Goal: Task Accomplishment & Management: Use online tool/utility

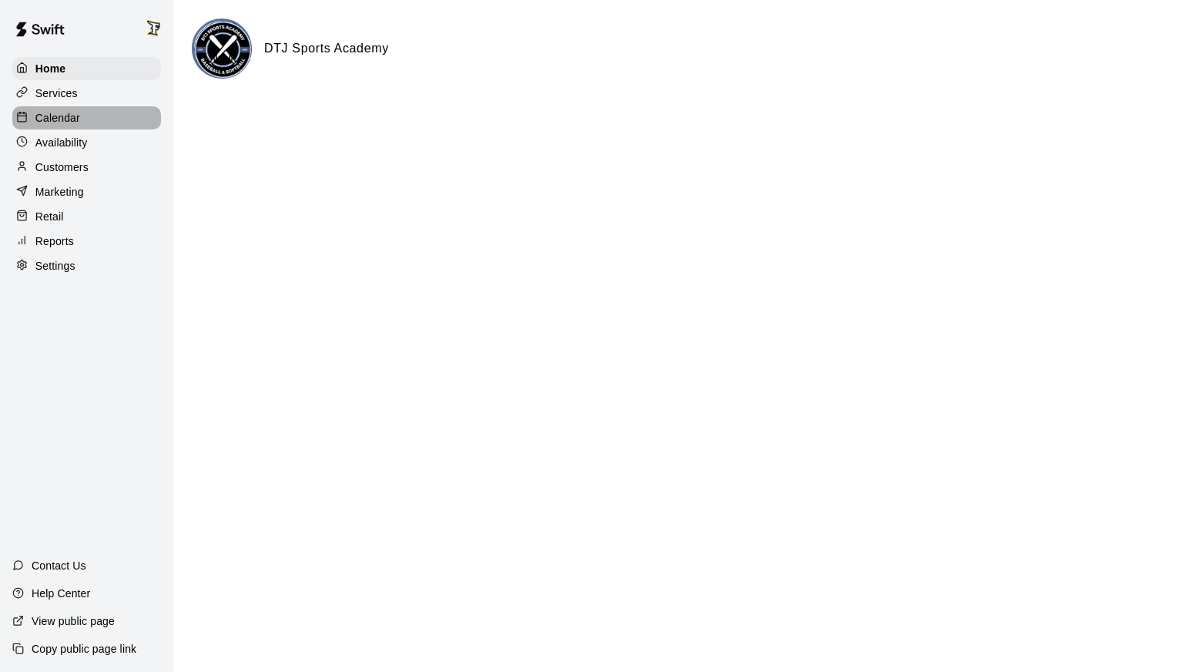
click at [58, 119] on p "Calendar" at bounding box center [57, 117] width 45 height 15
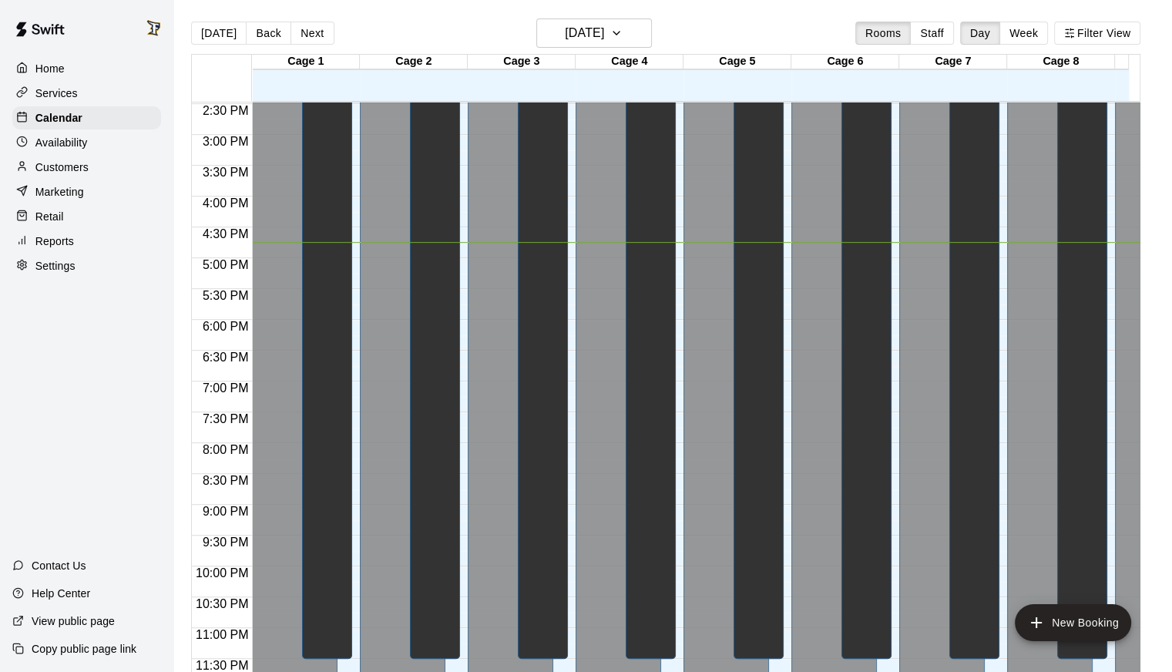
scroll to position [903, 0]
click at [298, 45] on div "[DATE] Back [DATE][DATE] Rooms Staff Day Week Filter View" at bounding box center [665, 35] width 949 height 35
click at [302, 29] on button "Next" at bounding box center [311, 33] width 43 height 23
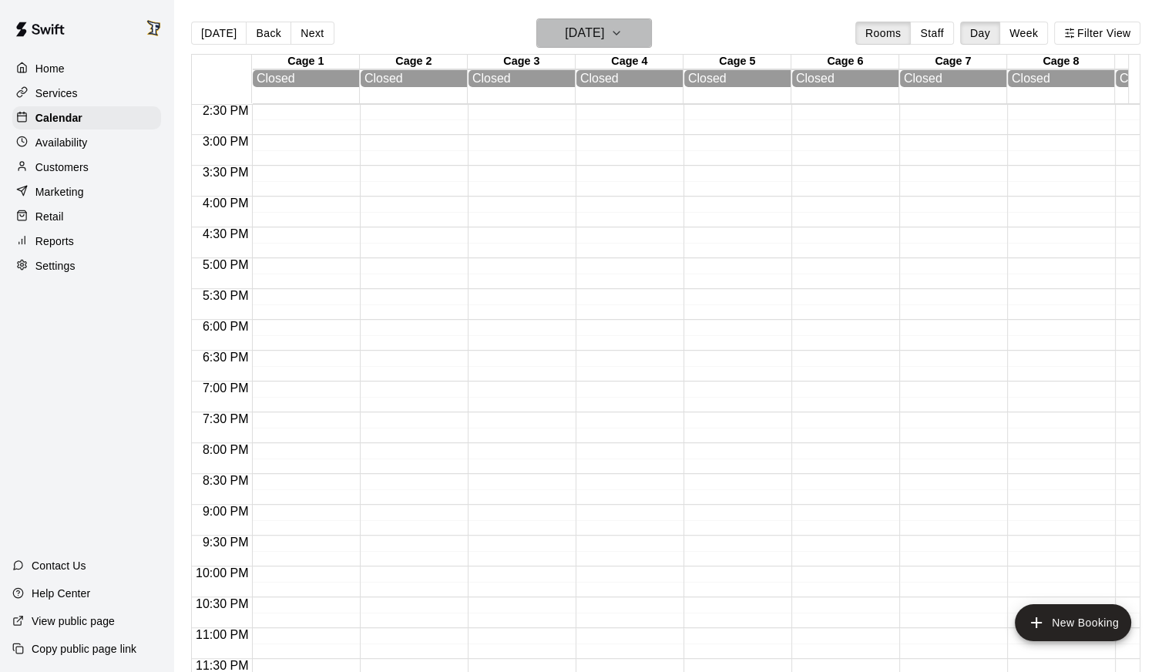
click at [623, 25] on icon "button" at bounding box center [616, 33] width 12 height 18
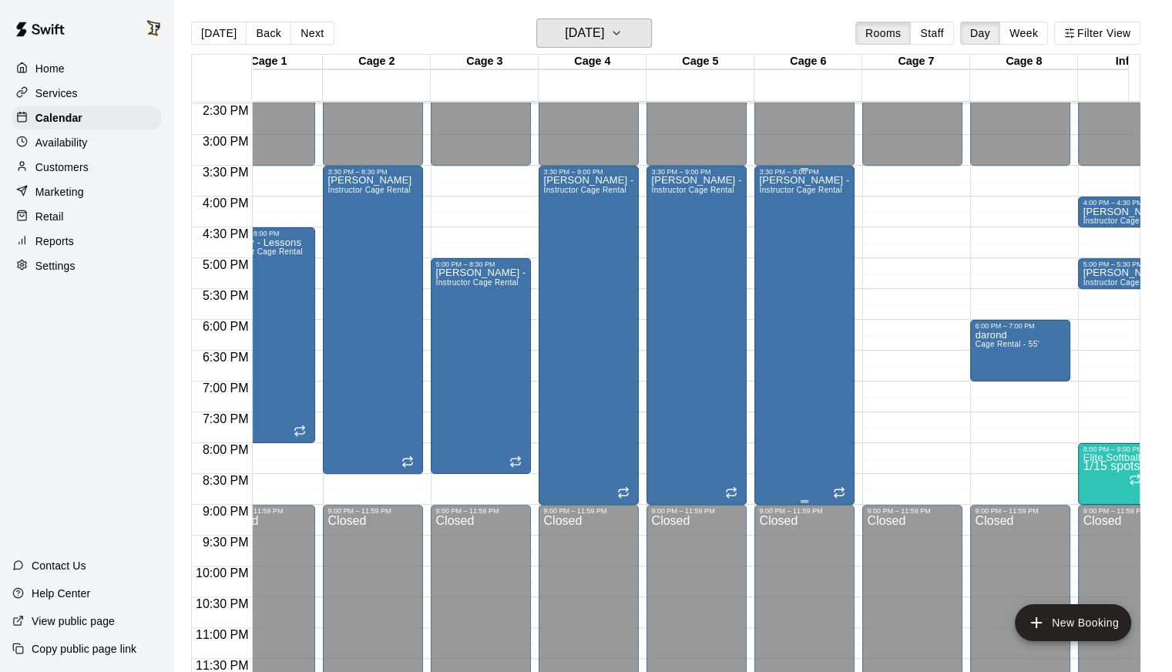
scroll to position [0, 31]
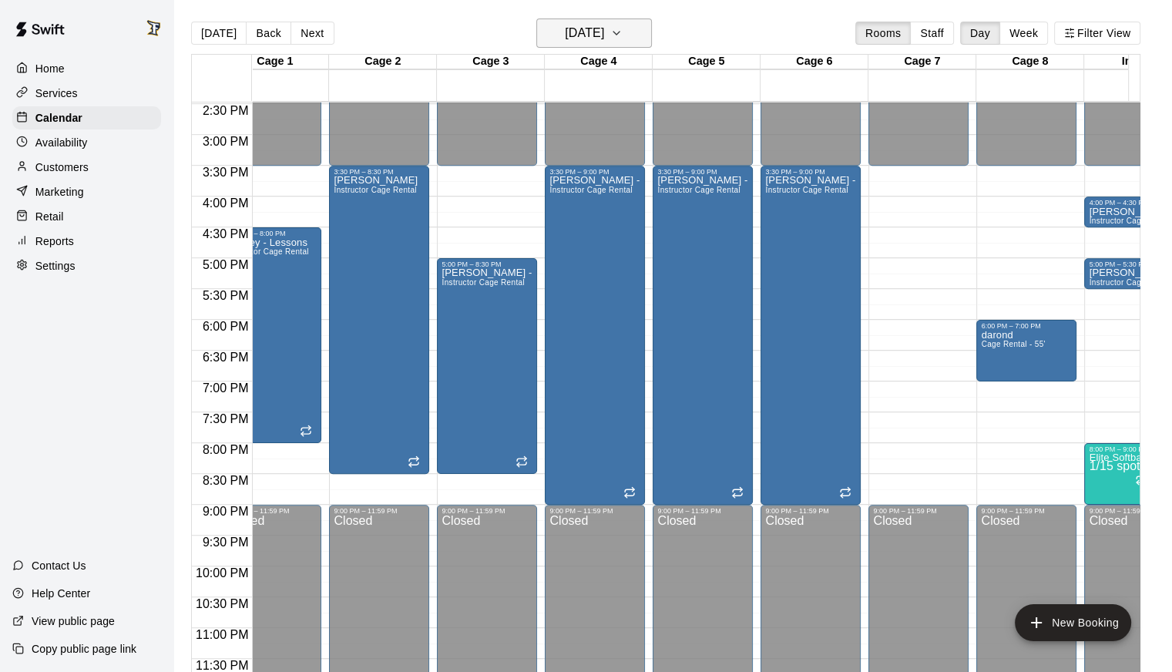
click at [604, 32] on h6 "[DATE]" at bounding box center [584, 33] width 39 height 22
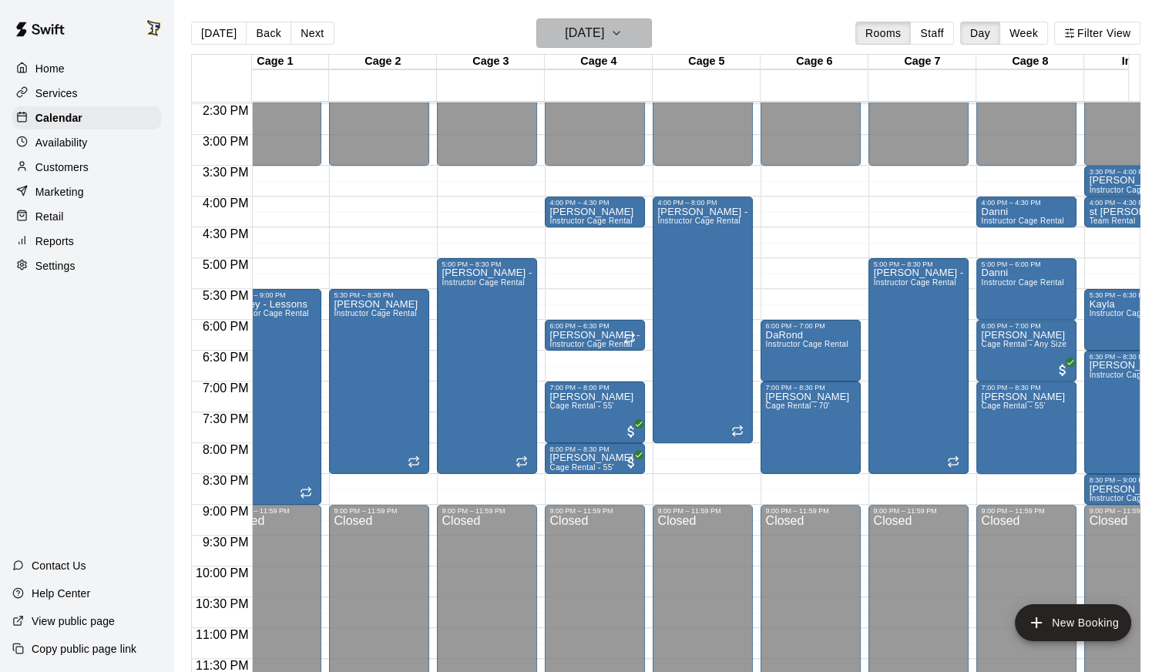
click at [565, 36] on h6 "[DATE]" at bounding box center [584, 33] width 39 height 22
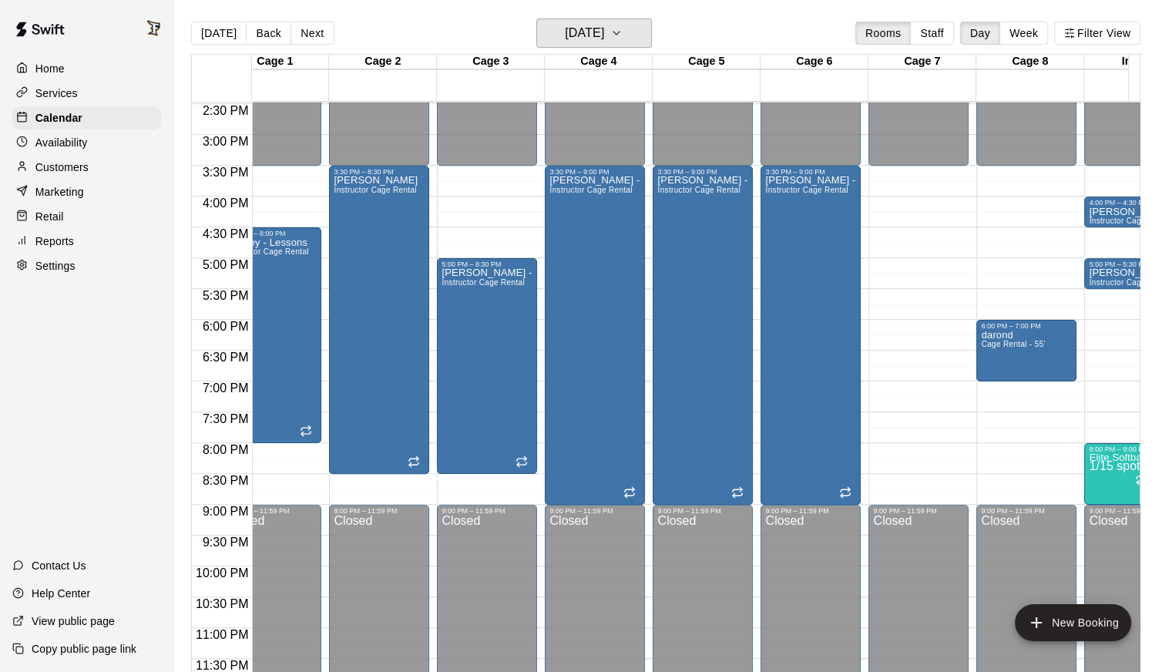
scroll to position [0, 82]
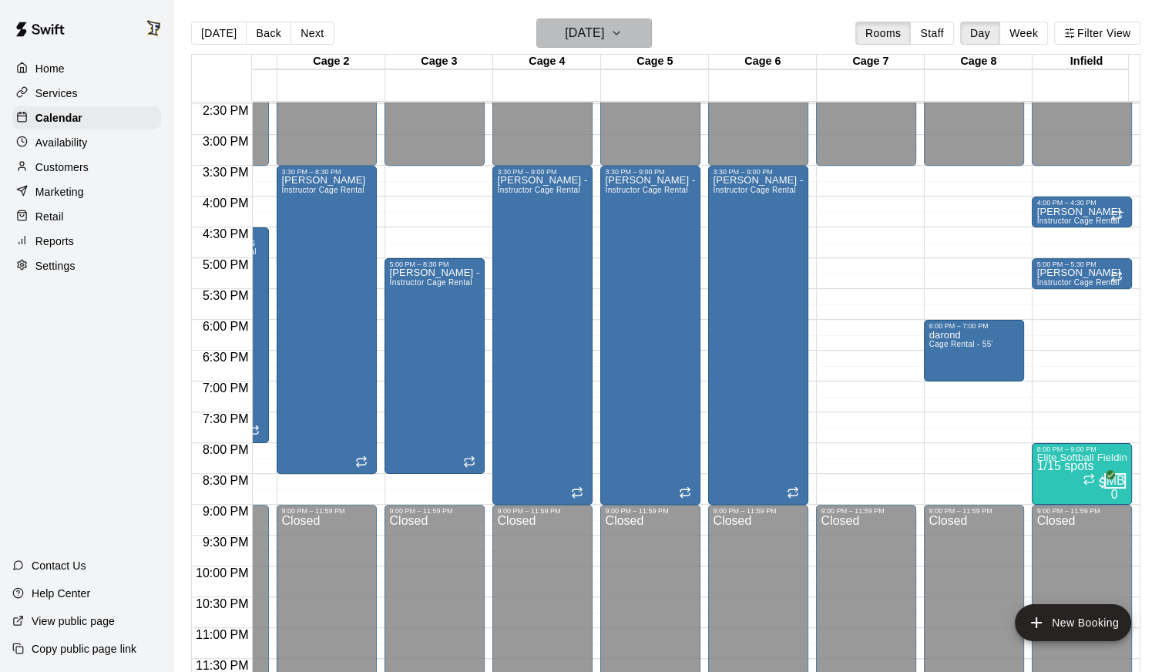
click at [604, 42] on h6 "[DATE]" at bounding box center [584, 33] width 39 height 22
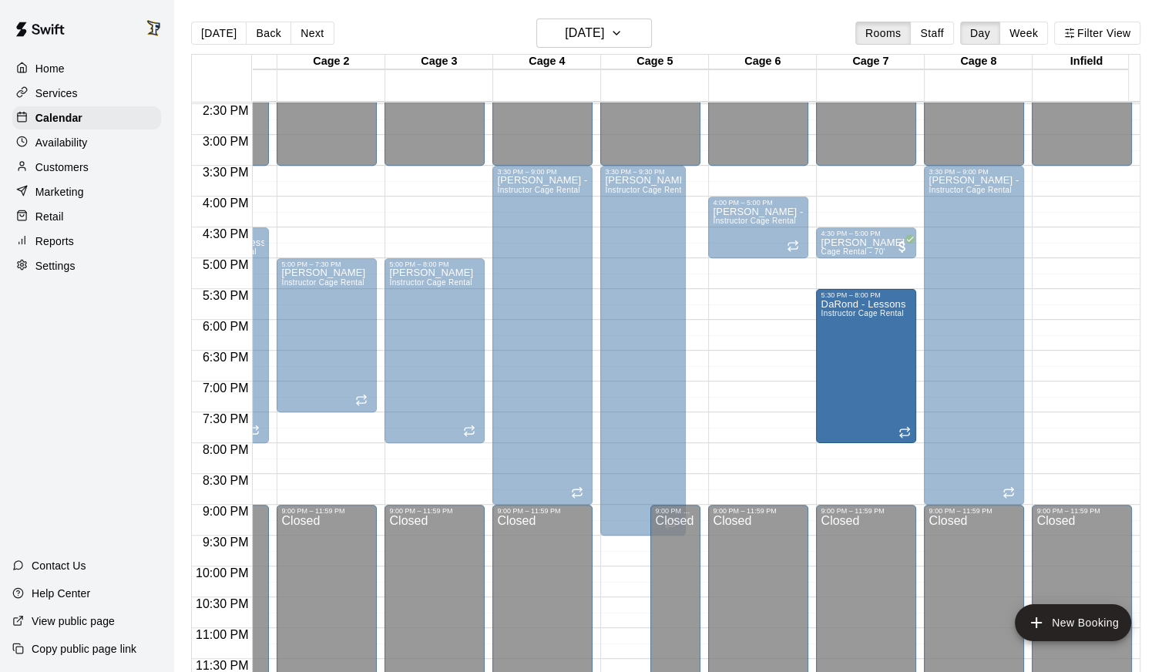
drag, startPoint x: 765, startPoint y: 334, endPoint x: 841, endPoint y: 347, distance: 76.8
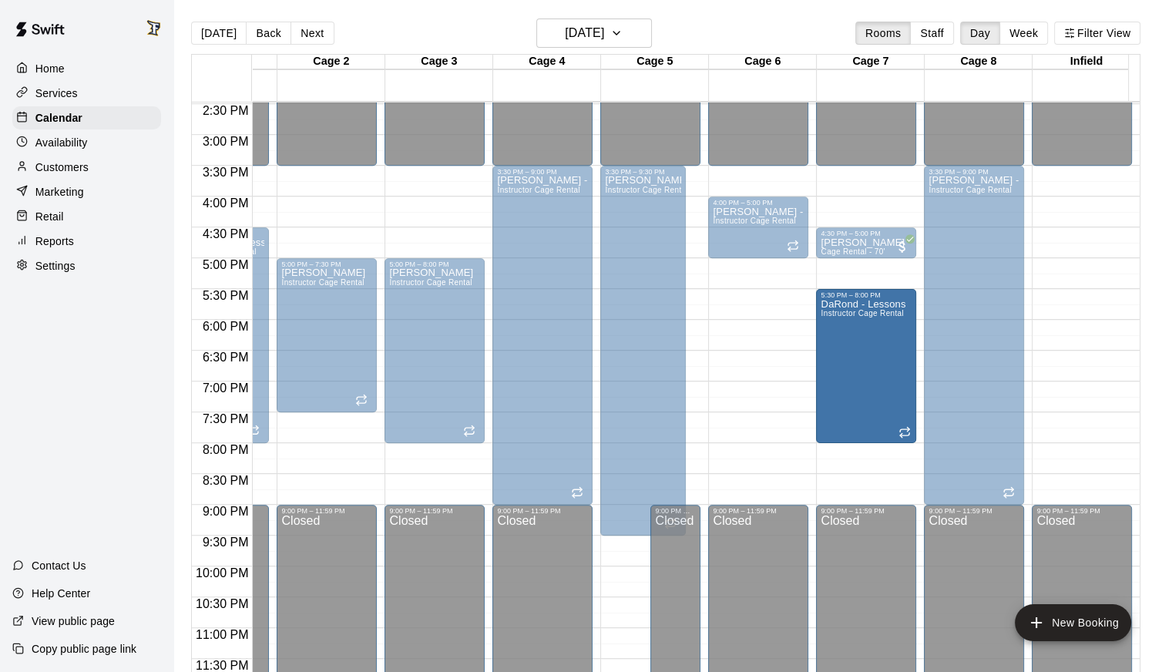
drag, startPoint x: 774, startPoint y: 352, endPoint x: 838, endPoint y: 355, distance: 63.3
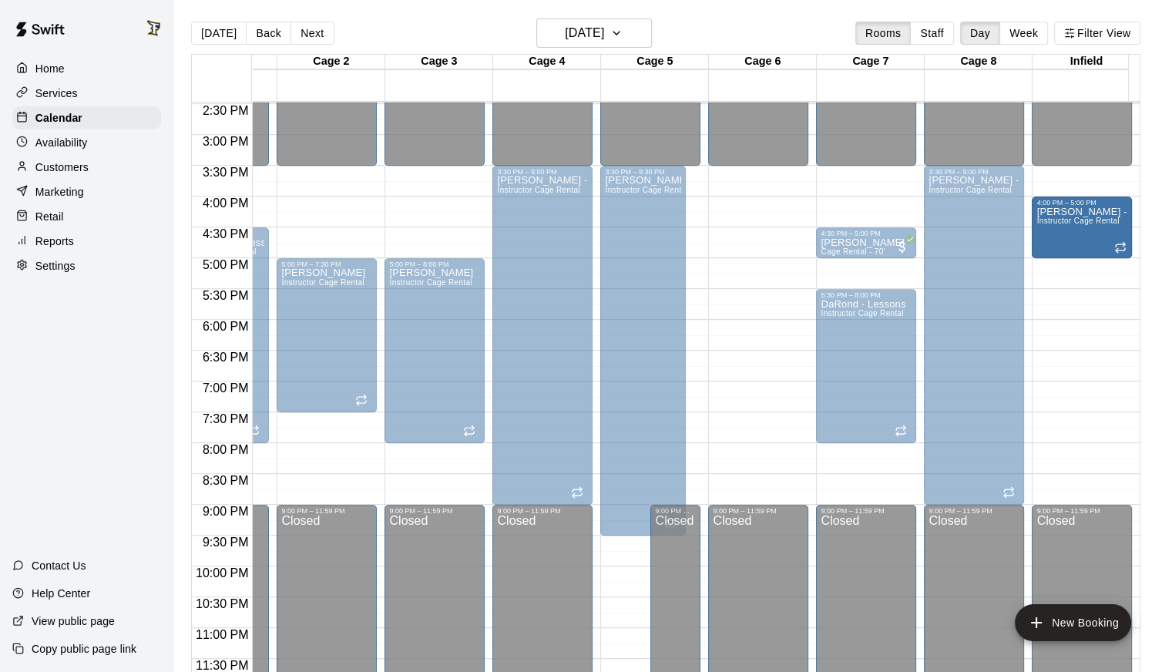
drag, startPoint x: 760, startPoint y: 210, endPoint x: 1067, endPoint y: 218, distance: 307.5
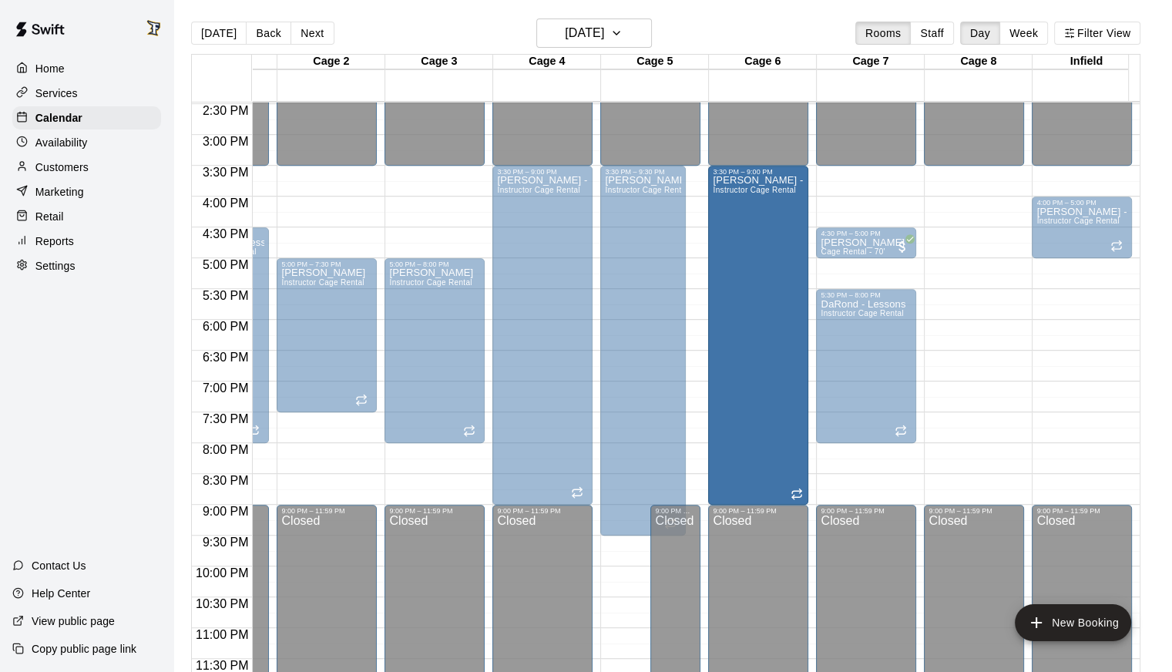
drag, startPoint x: 971, startPoint y: 379, endPoint x: 801, endPoint y: 390, distance: 170.6
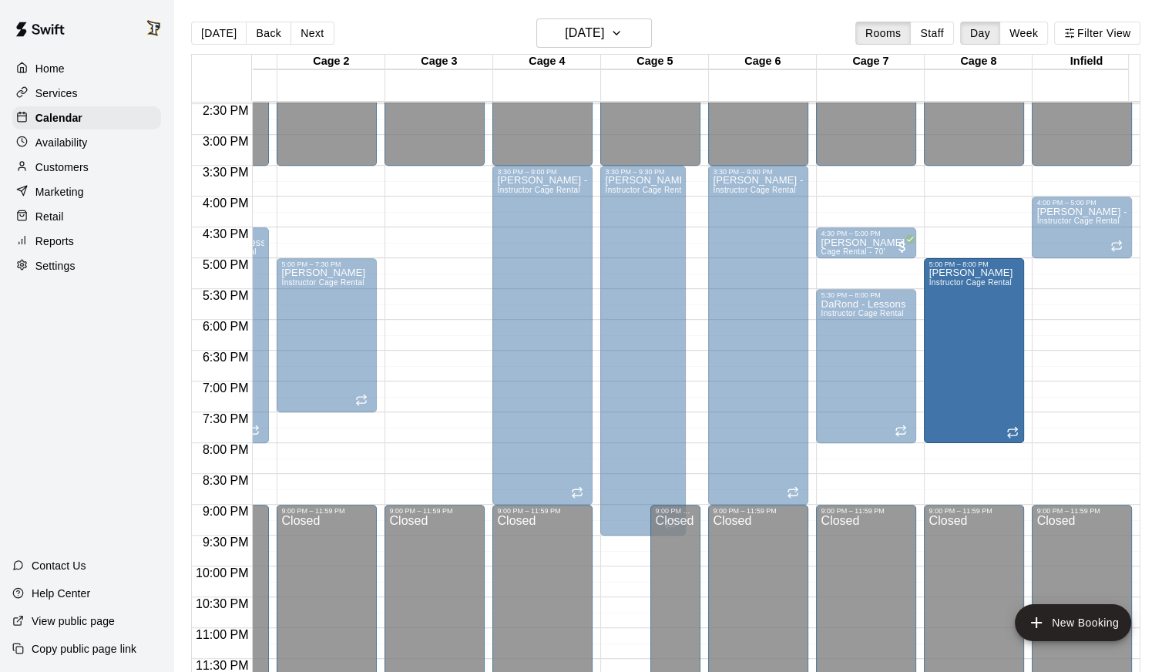
drag, startPoint x: 448, startPoint y: 320, endPoint x: 1002, endPoint y: 324, distance: 553.2
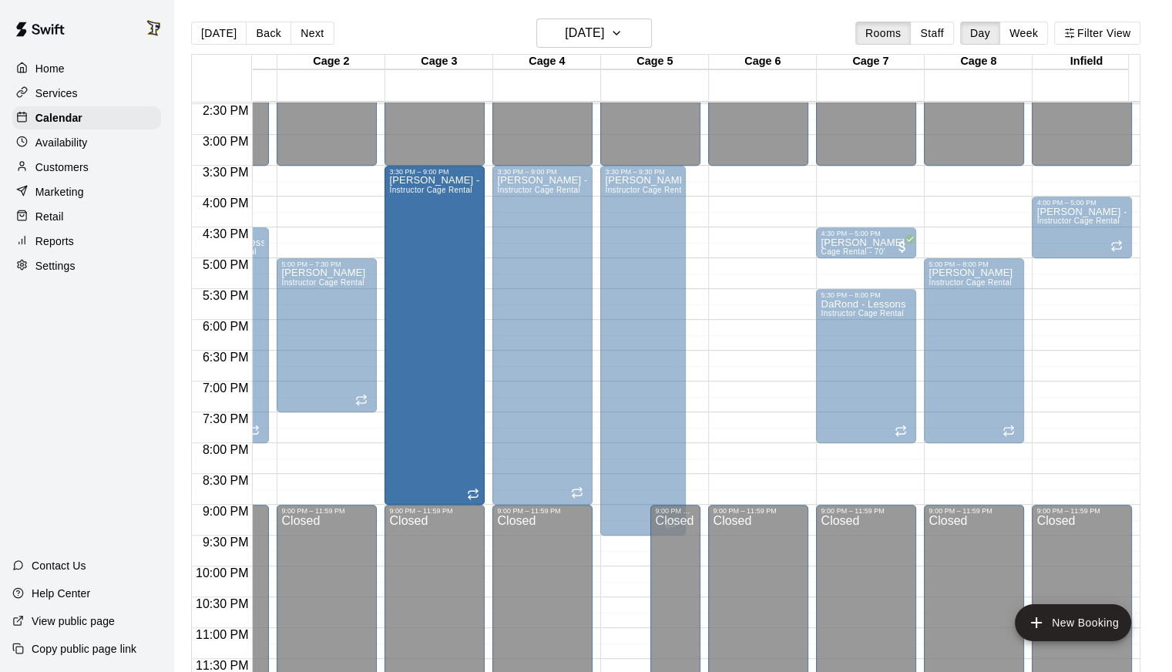
drag, startPoint x: 758, startPoint y: 304, endPoint x: 451, endPoint y: 313, distance: 307.5
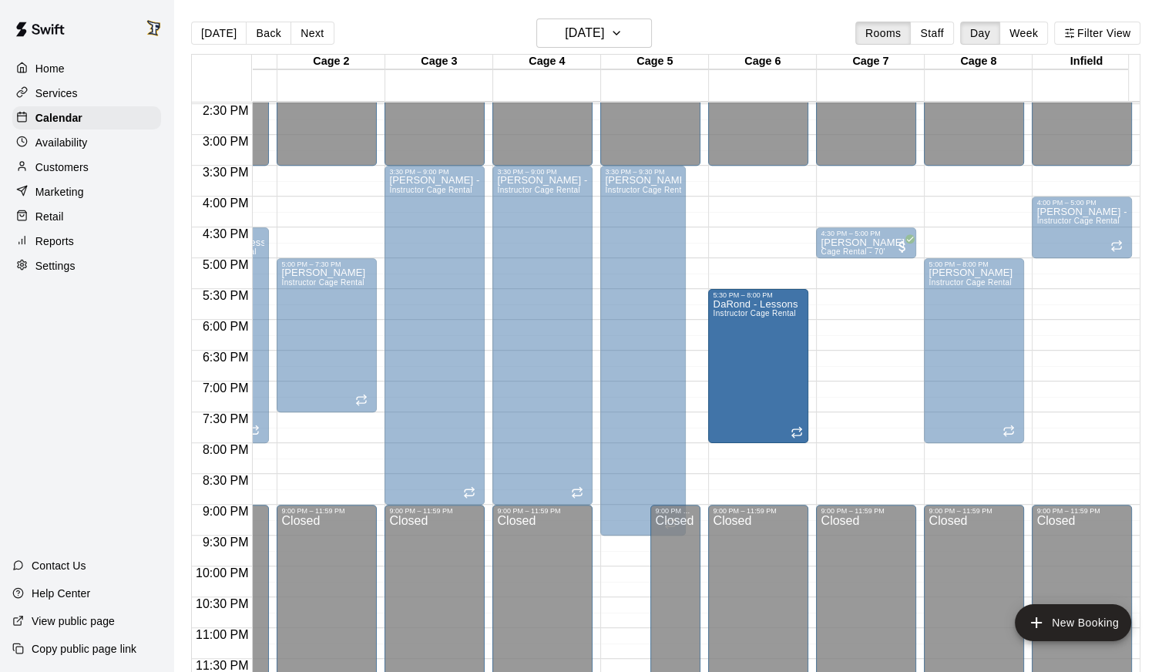
drag, startPoint x: 879, startPoint y: 344, endPoint x: 785, endPoint y: 354, distance: 94.5
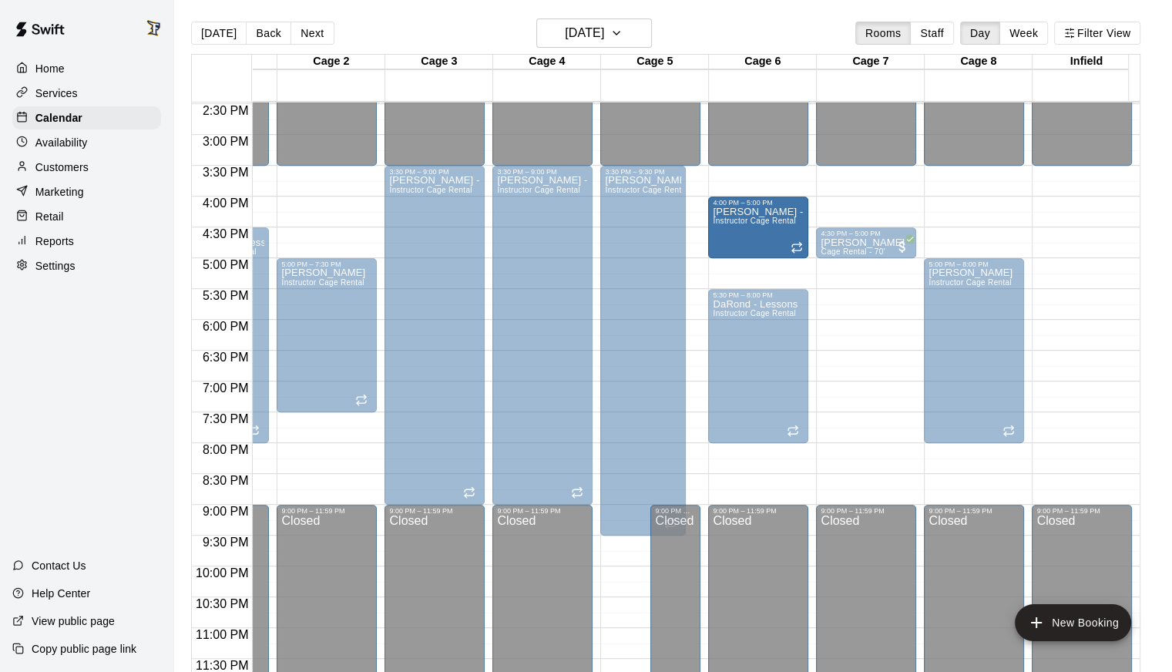
drag, startPoint x: 1076, startPoint y: 213, endPoint x: 777, endPoint y: 218, distance: 298.2
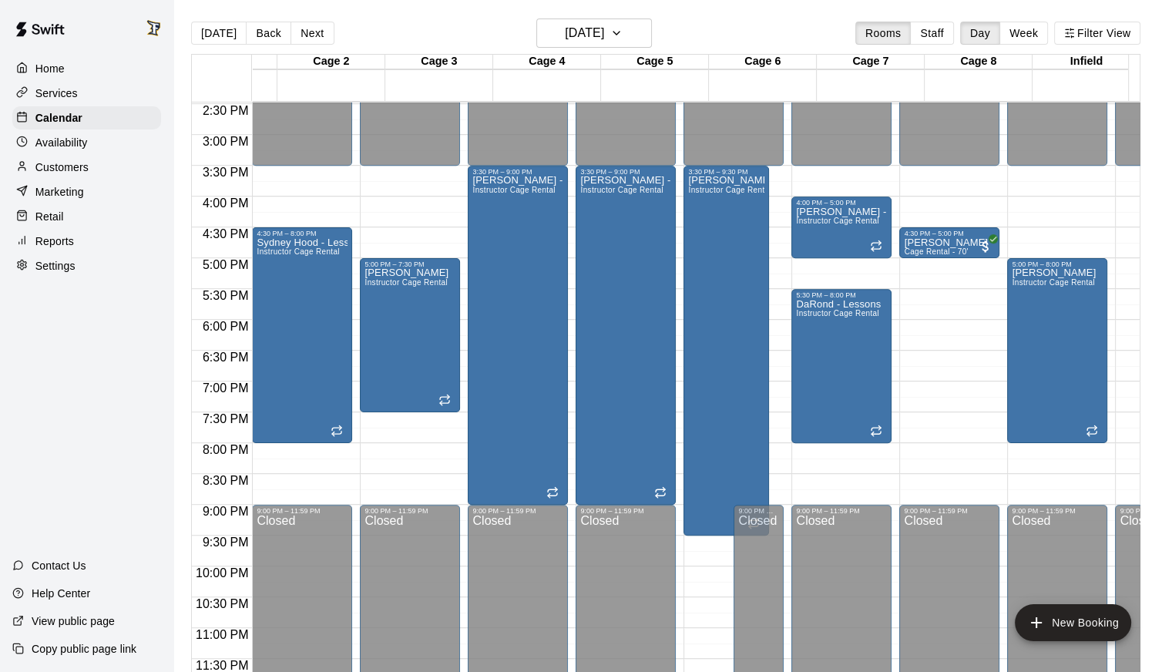
scroll to position [0, 0]
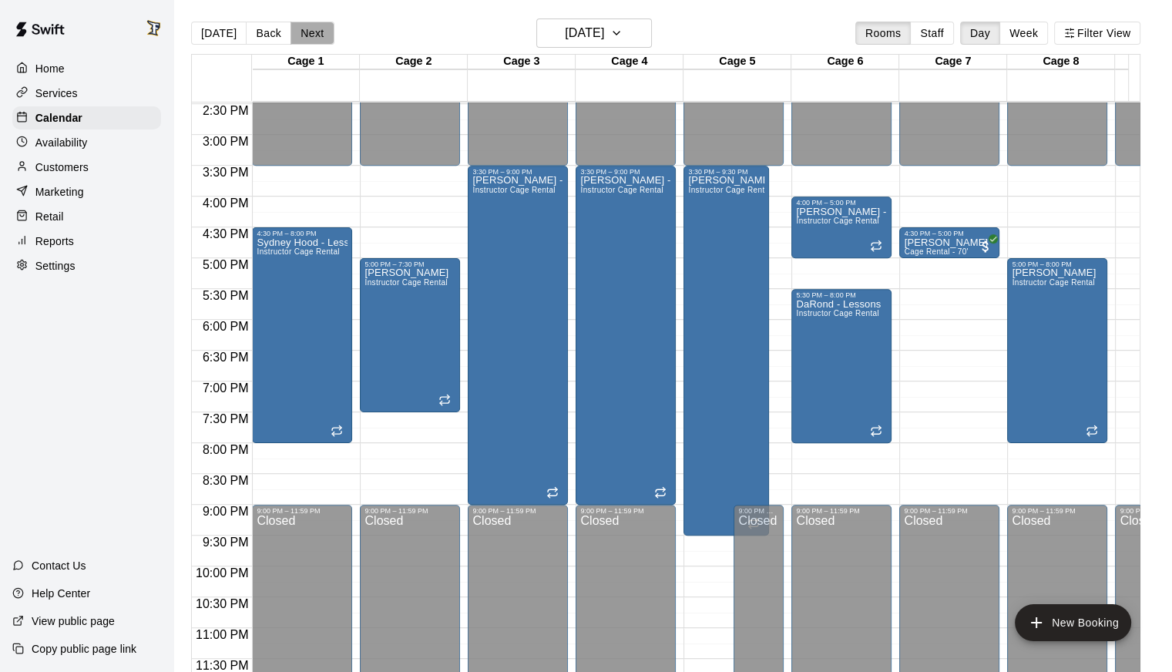
click at [304, 22] on button "Next" at bounding box center [311, 33] width 43 height 23
